Goal: Task Accomplishment & Management: Manage account settings

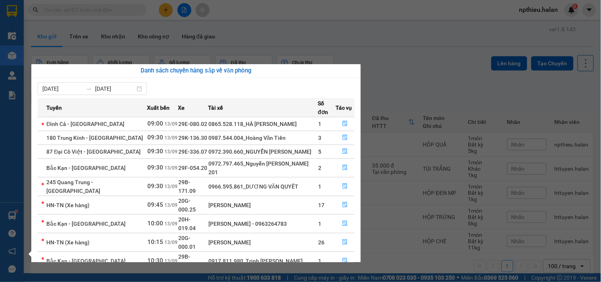
click at [439, 55] on section "Kết quả tìm kiếm ( 230 ) Bộ lọc Mã ĐH Trạng thái Món hàng Thu hộ Tổng cước Chưa…" at bounding box center [300, 141] width 601 height 282
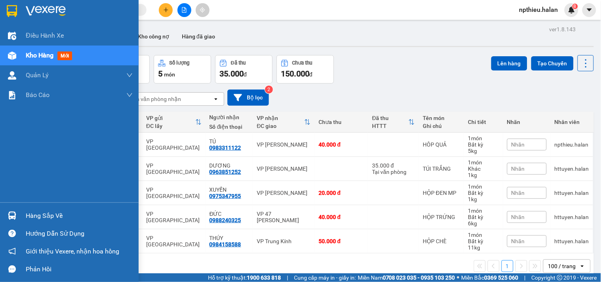
click at [52, 214] on div "Hàng sắp về" at bounding box center [79, 216] width 107 height 12
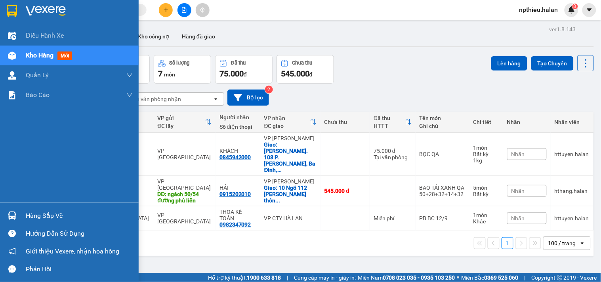
click at [33, 219] on div "Hàng sắp về" at bounding box center [79, 216] width 107 height 12
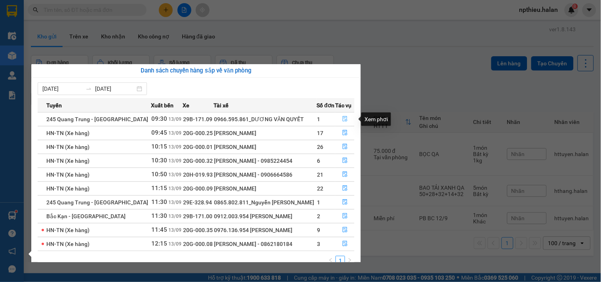
click at [342, 118] on icon "file-done" at bounding box center [345, 119] width 6 height 6
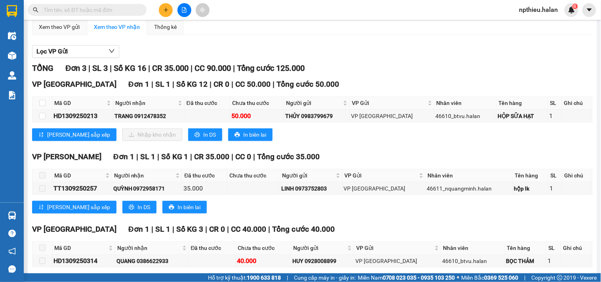
scroll to position [122, 0]
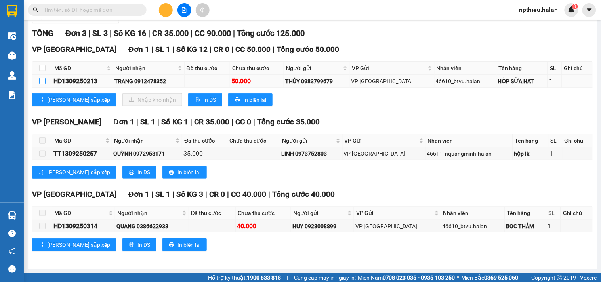
click at [45, 80] on input "checkbox" at bounding box center [42, 81] width 6 height 6
checkbox input "true"
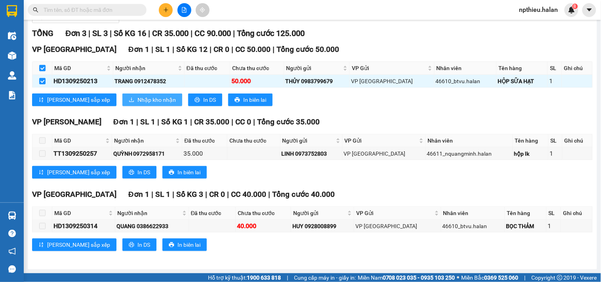
click at [137, 96] on span "Nhập kho nhận" at bounding box center [156, 99] width 38 height 9
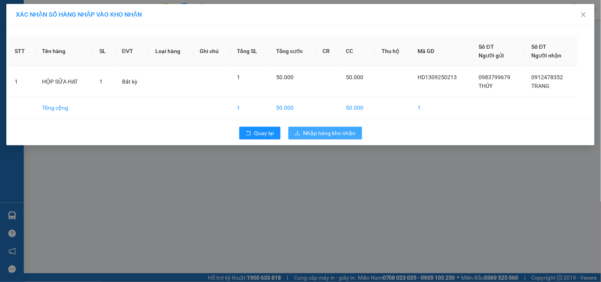
click at [319, 135] on span "Nhập hàng kho nhận" at bounding box center [329, 133] width 52 height 9
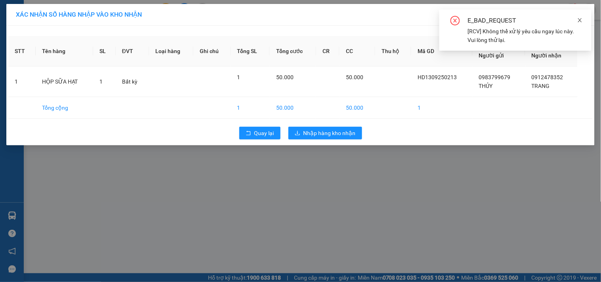
click at [581, 20] on icon "close" at bounding box center [580, 20] width 6 height 6
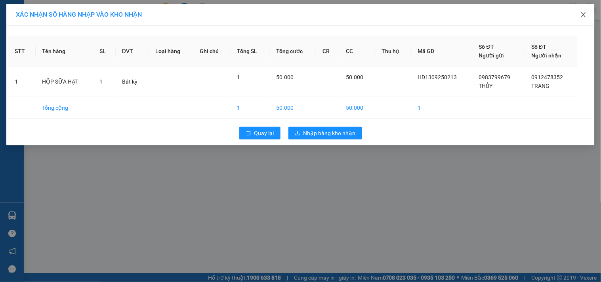
click at [582, 17] on icon "close" at bounding box center [583, 14] width 6 height 6
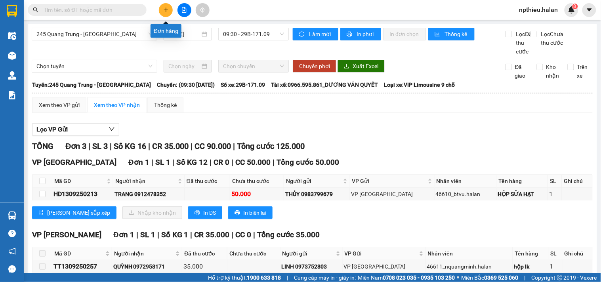
click at [163, 9] on icon "plus" at bounding box center [166, 10] width 6 height 6
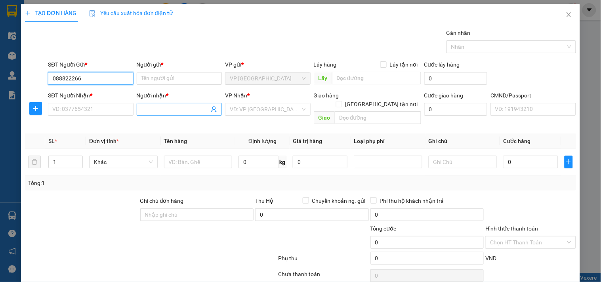
type input "0888222662"
click at [91, 94] on div "0888222662 - DIỆU" at bounding box center [89, 94] width 75 height 9
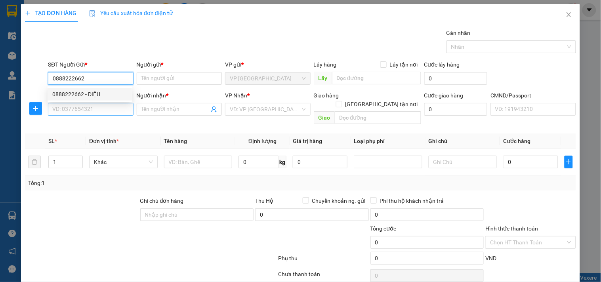
type input "DIỆU"
type input "0888222662"
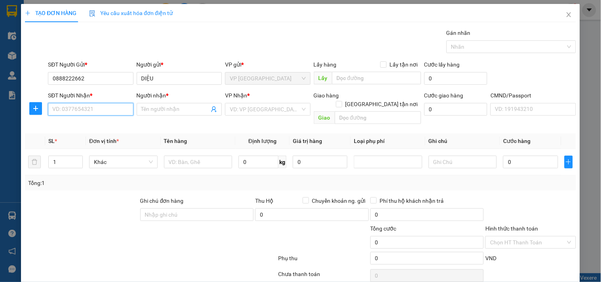
click at [76, 108] on input "SĐT Người Nhận *" at bounding box center [90, 109] width 85 height 13
click at [105, 112] on input "0975785628" at bounding box center [90, 109] width 85 height 13
type input "0975785628"
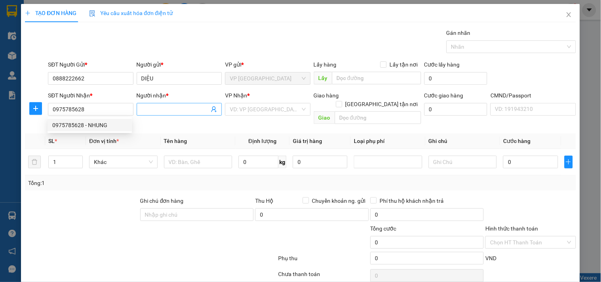
click at [164, 106] on input "Người nhận *" at bounding box center [175, 109] width 68 height 9
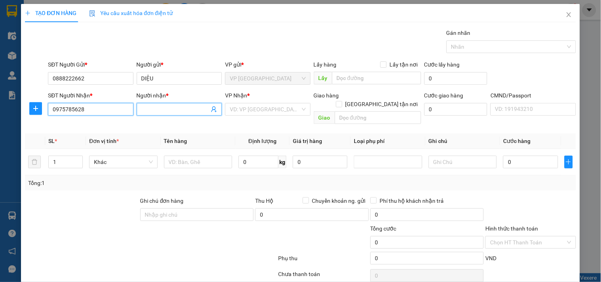
click at [98, 108] on input "0975785628" at bounding box center [90, 109] width 85 height 13
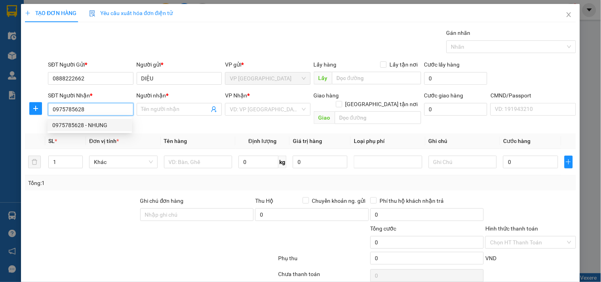
click at [93, 122] on div "0975785628 - NHUNG" at bounding box center [89, 125] width 75 height 9
type input "NHUNG"
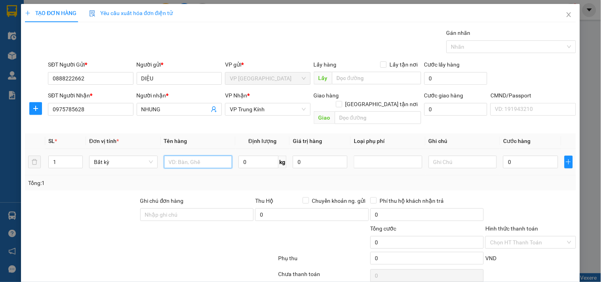
click at [186, 156] on input "text" at bounding box center [198, 162] width 68 height 13
type input "BỌC VÀNG ĐT"
type input "1"
type input "35.000"
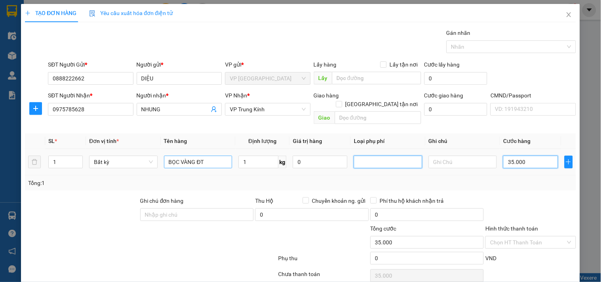
type input "35.000"
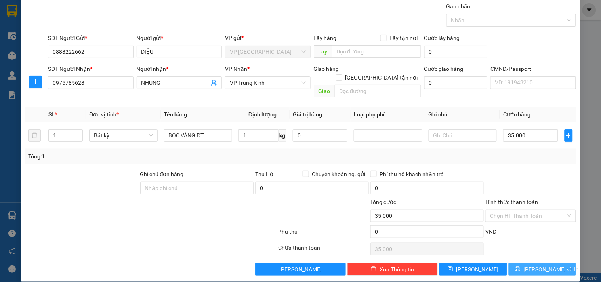
click at [528, 263] on button "Lưu và In" at bounding box center [541, 269] width 67 height 13
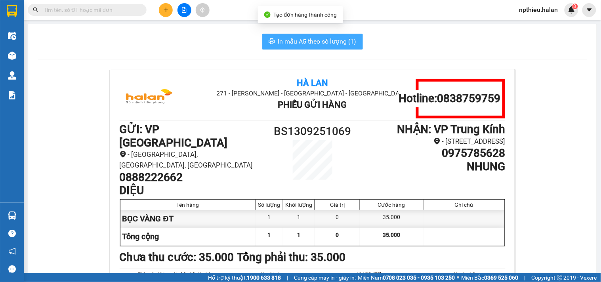
click at [299, 38] on span "In mẫu A5 theo số lượng (1)" at bounding box center [317, 41] width 78 height 10
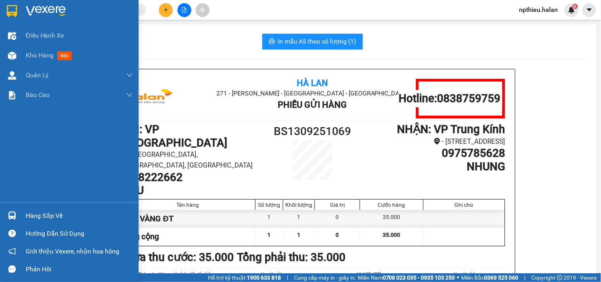
click at [41, 215] on div "Hàng sắp về" at bounding box center [79, 216] width 107 height 12
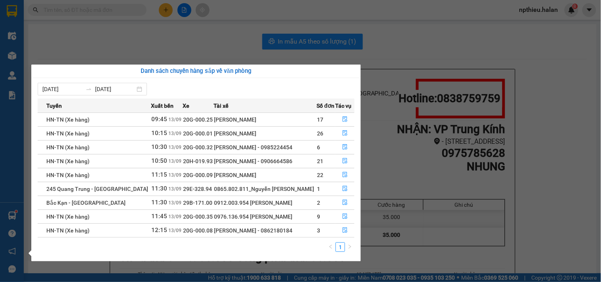
click at [201, 48] on section "Kết quả tìm kiếm ( 0 ) Bộ lọc No Data npthieu.halan 8 Điều hành xe Kho hàng mới…" at bounding box center [300, 141] width 601 height 282
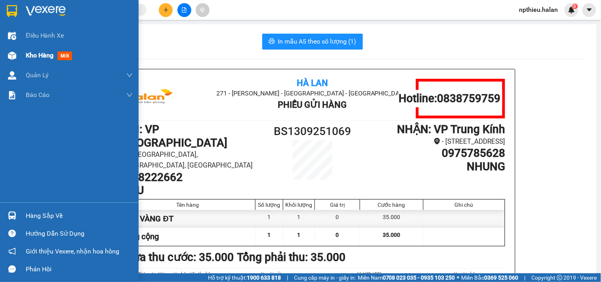
click at [26, 53] on span "Kho hàng" at bounding box center [40, 55] width 28 height 8
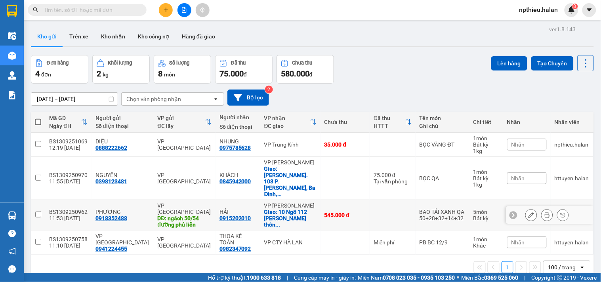
click at [38, 211] on input "checkbox" at bounding box center [38, 214] width 6 height 6
checkbox input "true"
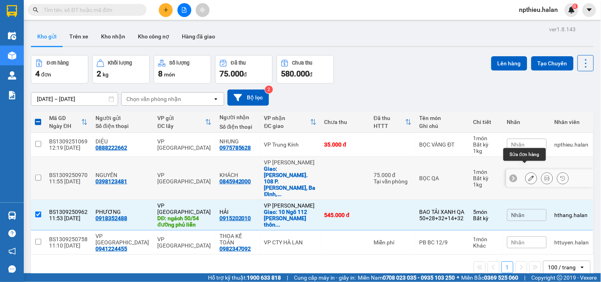
click at [528, 175] on icon at bounding box center [531, 178] width 6 height 6
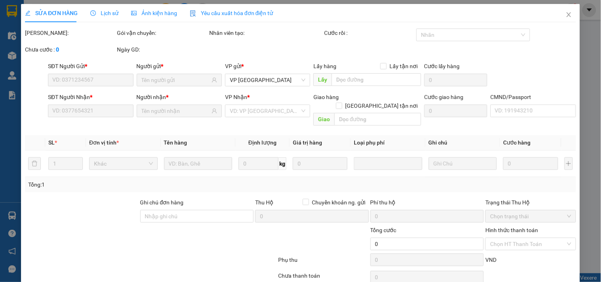
type input "0398123481"
type input "0845942000"
checkbox input "true"
type input "Ng. 108 P. Ngọc Hà, Ba Đình, Hà Nội, Việt Nam"
type input "75.000"
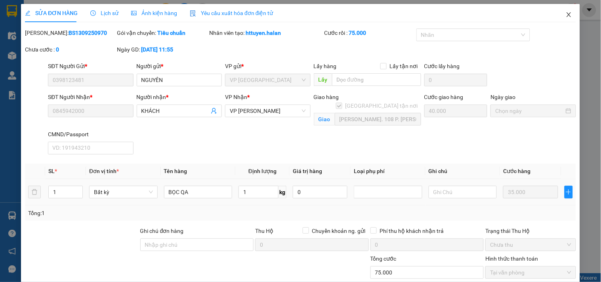
click at [565, 17] on icon "close" at bounding box center [568, 14] width 6 height 6
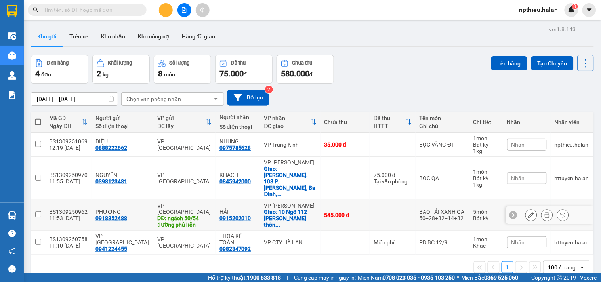
click at [37, 211] on input "checkbox" at bounding box center [38, 214] width 6 height 6
checkbox input "true"
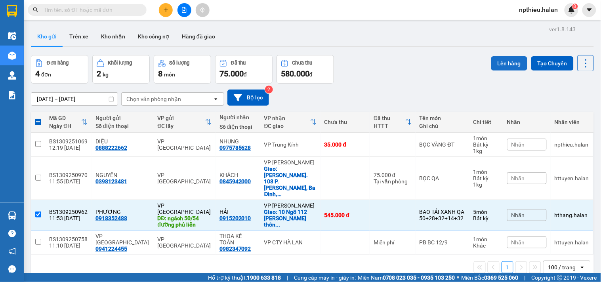
click at [503, 60] on button "Lên hàng" at bounding box center [509, 63] width 36 height 14
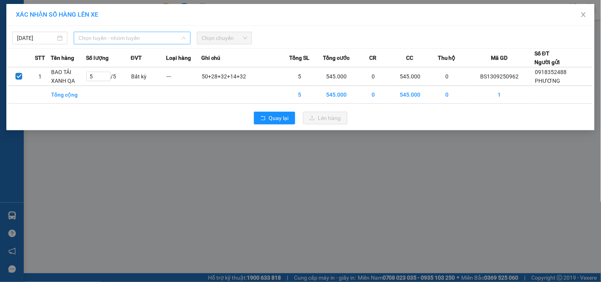
click at [113, 40] on span "Chọn tuyến - nhóm tuyến" at bounding box center [131, 38] width 107 height 12
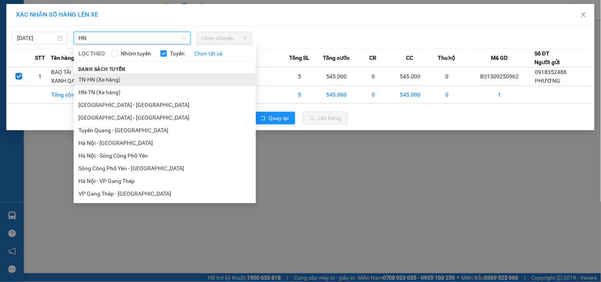
type input "HN"
click at [94, 81] on li "TN-HN (Xe hàng)" at bounding box center [165, 79] width 182 height 13
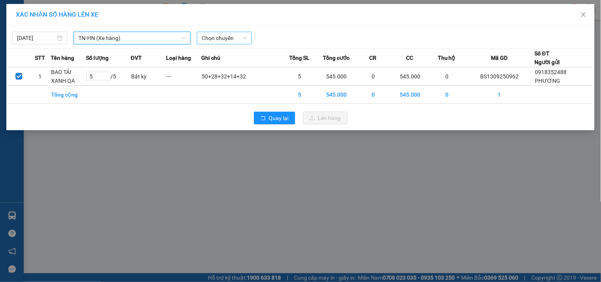
click at [215, 37] on span "Chọn chuyến" at bounding box center [224, 38] width 46 height 12
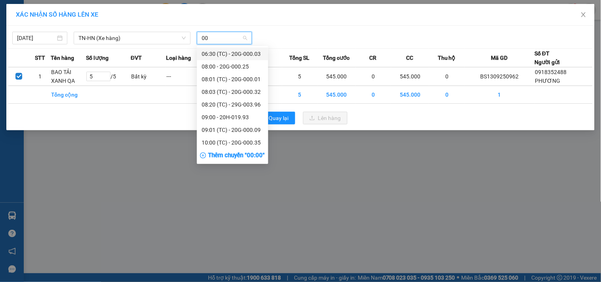
type input "007"
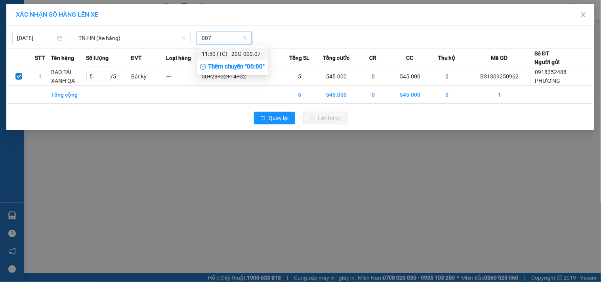
click at [230, 52] on div "11:30 (TC) - 20G-000.07" at bounding box center [232, 53] width 62 height 9
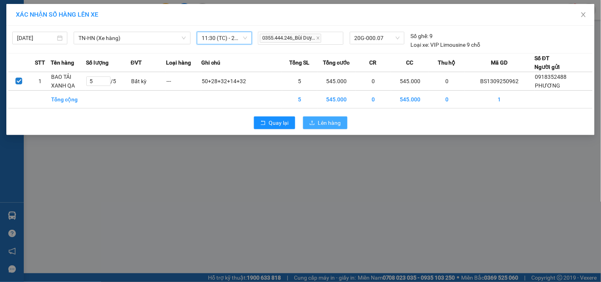
click at [325, 124] on span "Lên hàng" at bounding box center [329, 122] width 23 height 9
